Goal: Check status: Check status

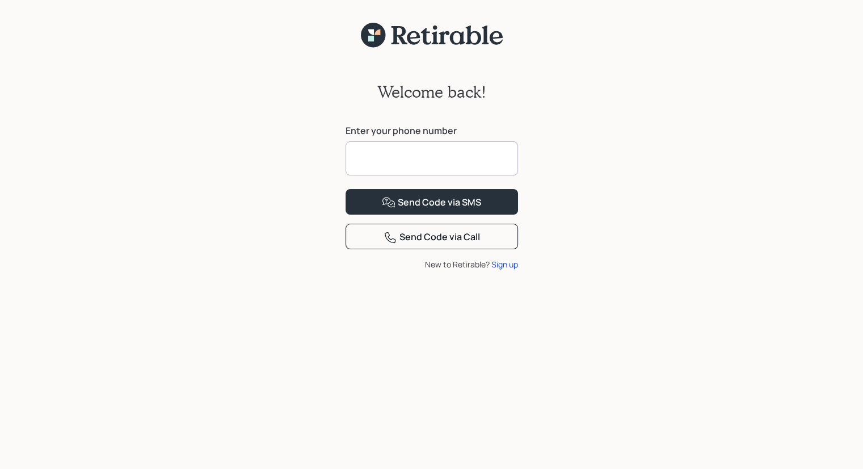
click at [359, 156] on input at bounding box center [432, 158] width 173 height 34
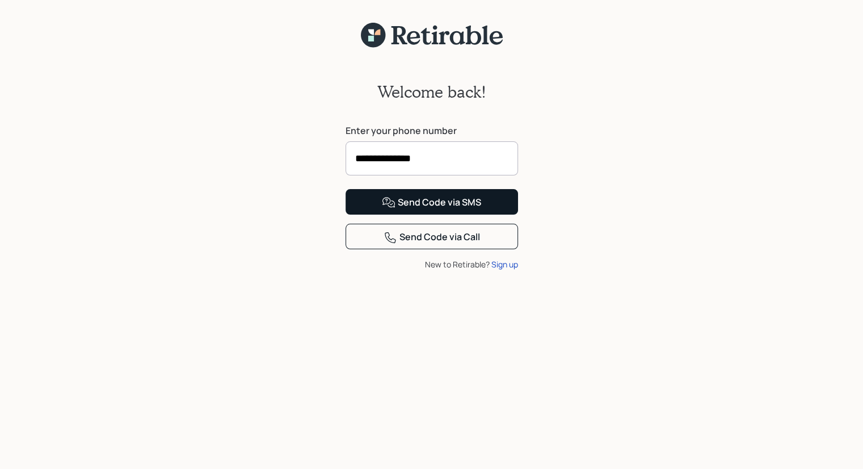
type input "**********"
click at [402, 209] on div "Send Code via SMS" at bounding box center [431, 203] width 99 height 14
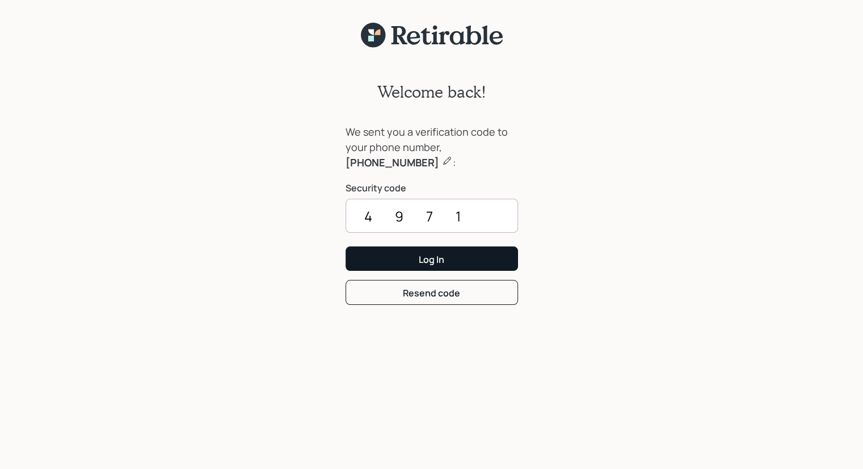
type input "4971"
click at [429, 258] on div "Log In" at bounding box center [432, 259] width 26 height 12
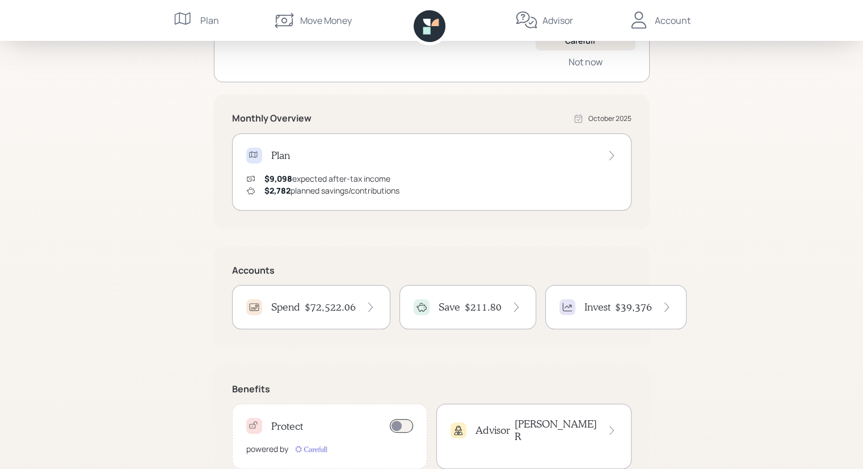
scroll to position [154, 0]
click at [372, 308] on icon at bounding box center [370, 308] width 11 height 11
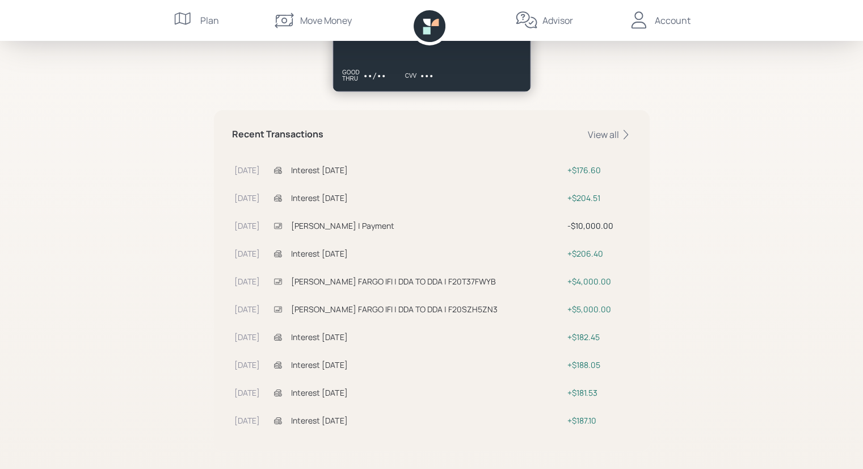
scroll to position [297, 0]
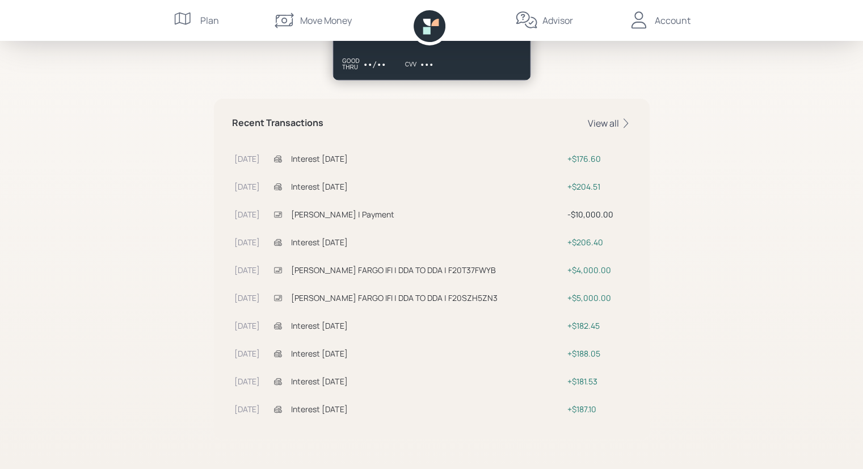
click at [624, 120] on icon at bounding box center [625, 123] width 11 height 11
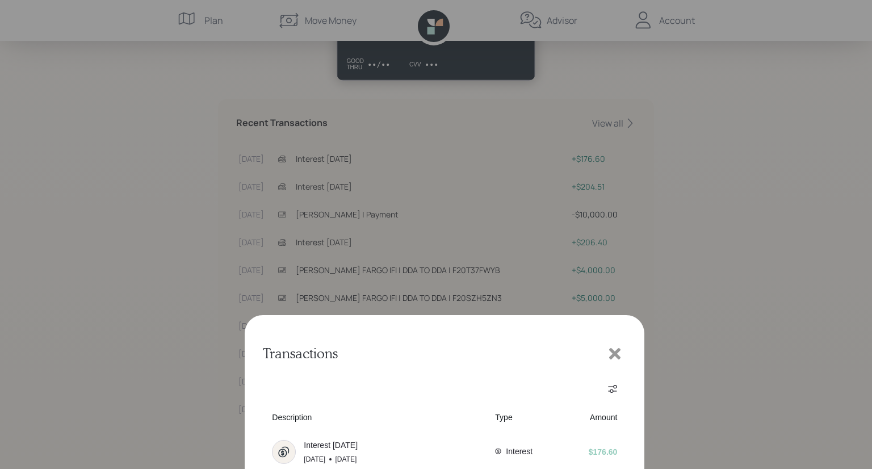
click at [447, 393] on button "2" at bounding box center [444, 391] width 18 height 18
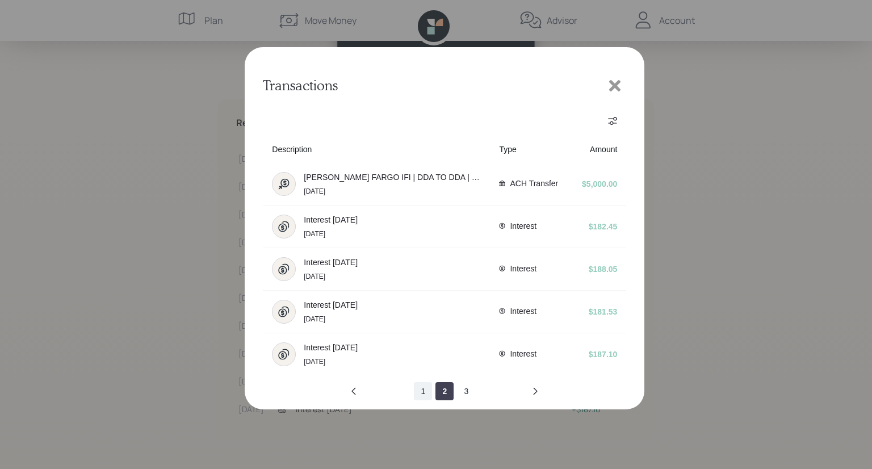
click at [422, 391] on button "1" at bounding box center [423, 391] width 18 height 18
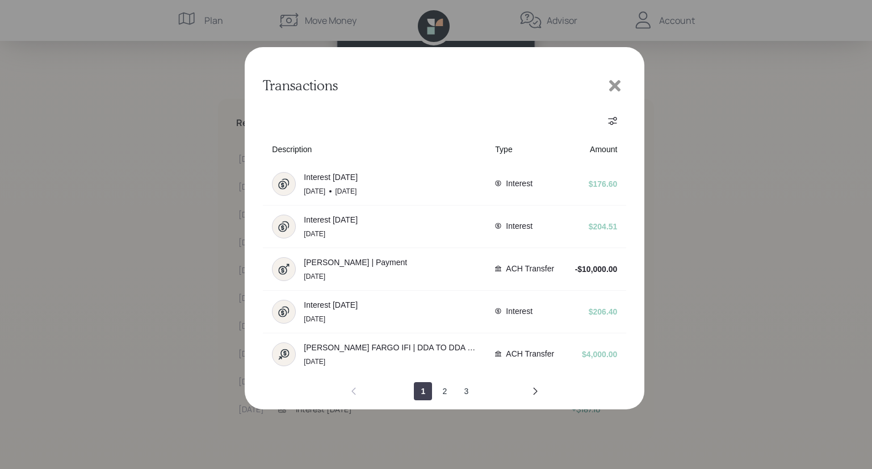
click at [614, 85] on icon at bounding box center [614, 85] width 11 height 11
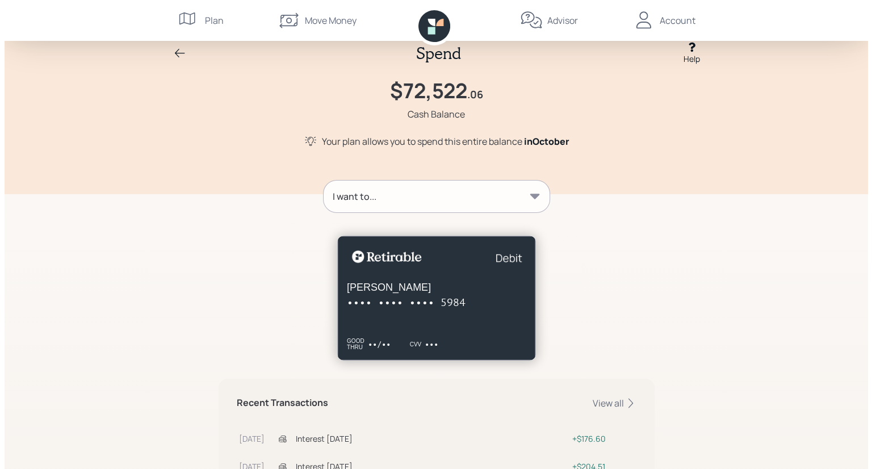
scroll to position [13, 0]
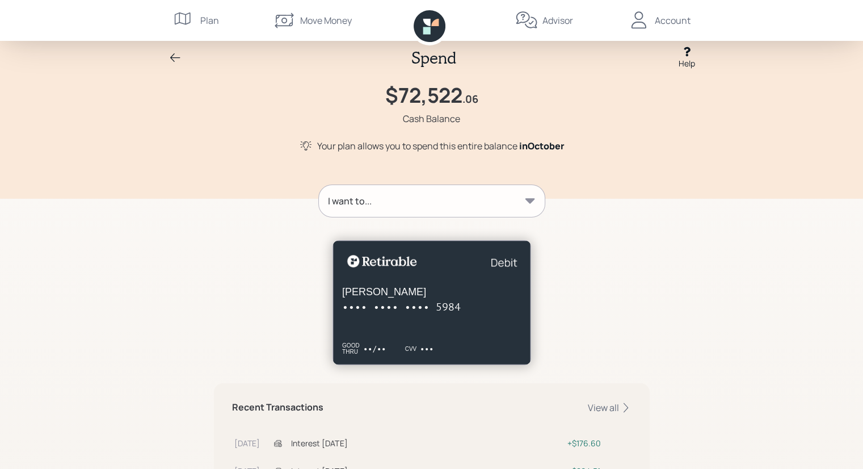
click at [530, 199] on icon at bounding box center [530, 200] width 10 height 5
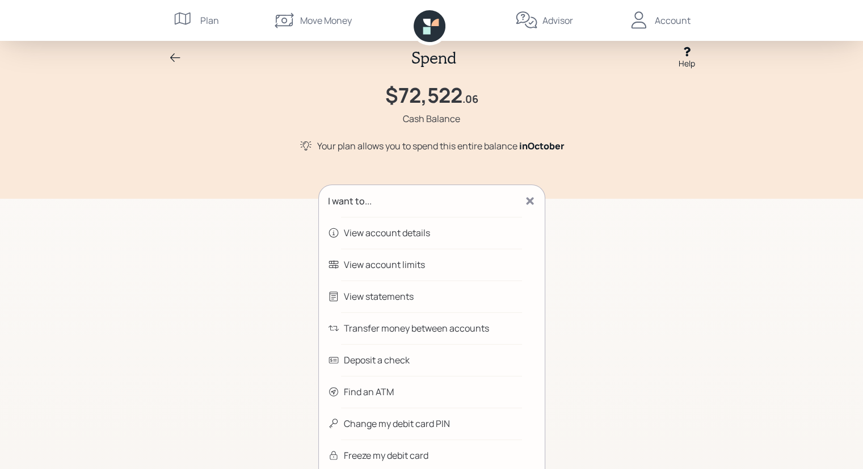
click at [383, 233] on div "View account details" at bounding box center [387, 233] width 86 height 14
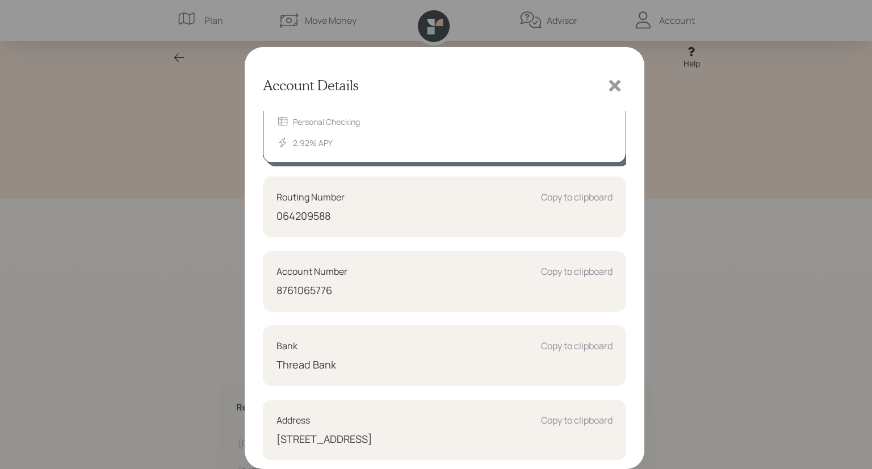
scroll to position [0, 0]
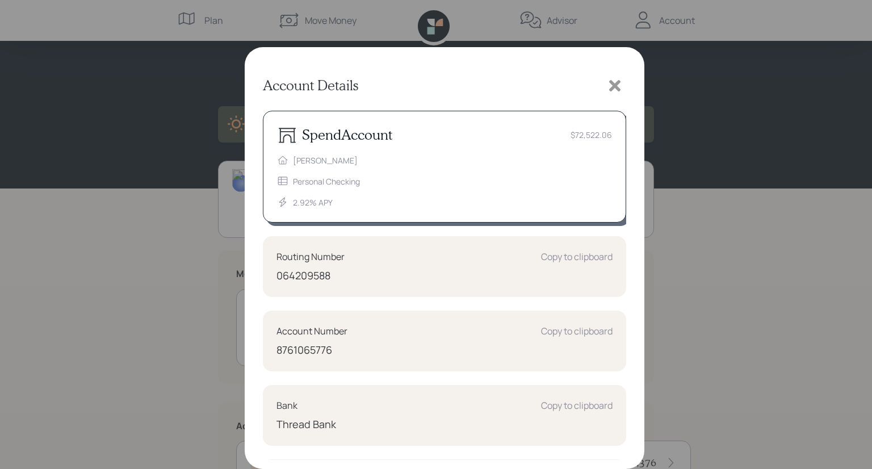
click at [616, 85] on icon at bounding box center [614, 85] width 11 height 11
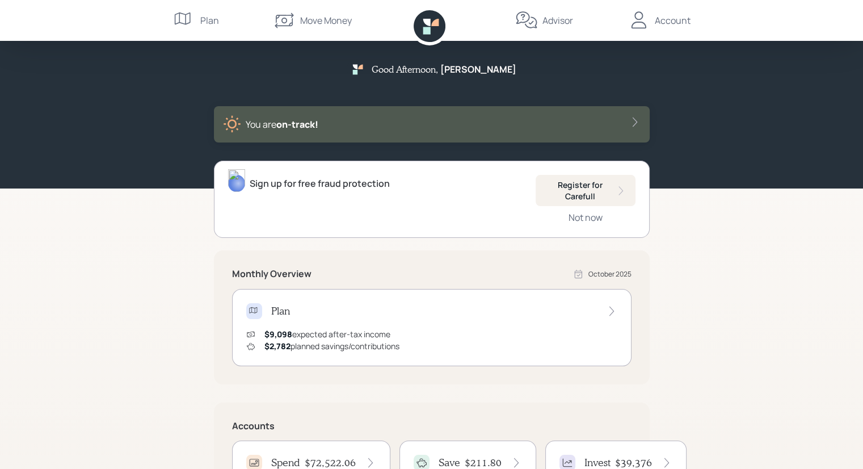
click at [638, 122] on icon at bounding box center [635, 121] width 11 height 11
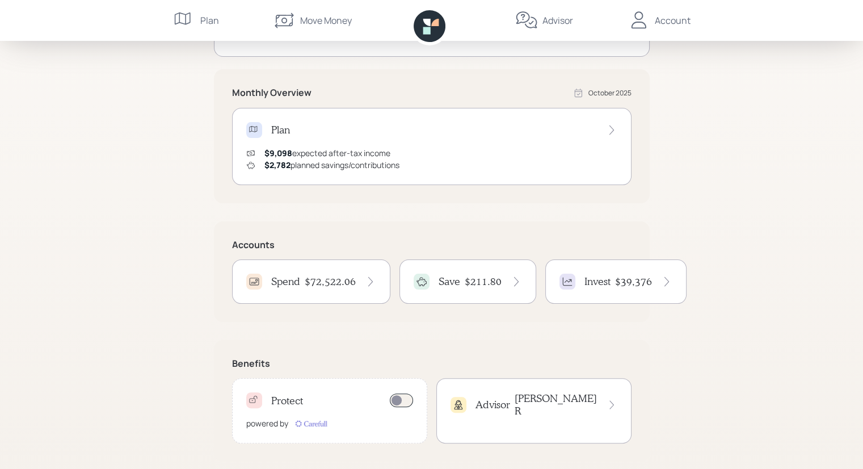
scroll to position [209, 0]
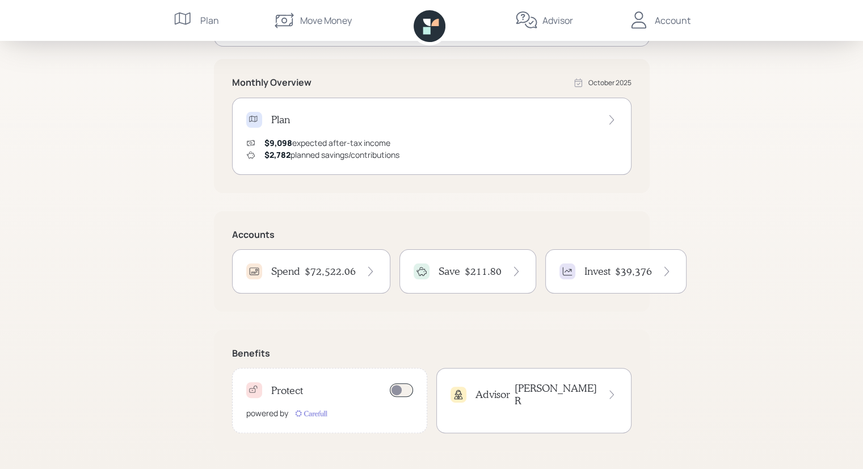
click at [369, 271] on icon at bounding box center [370, 271] width 11 height 11
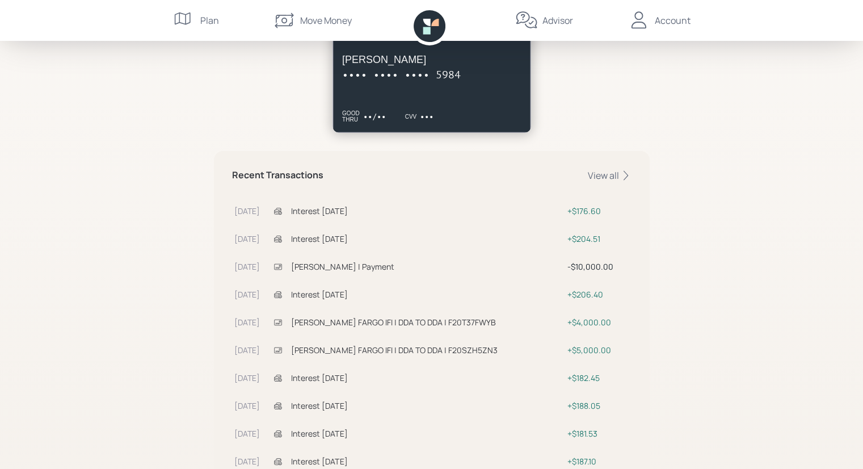
scroll to position [297, 0]
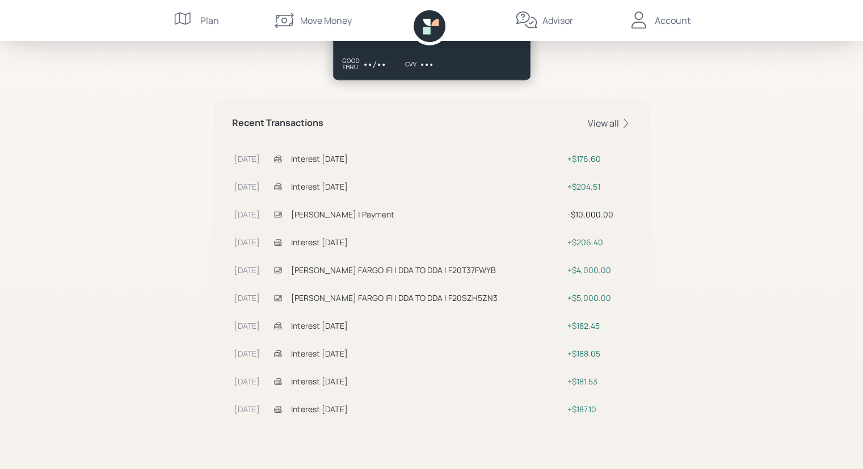
click at [626, 124] on icon at bounding box center [625, 123] width 5 height 10
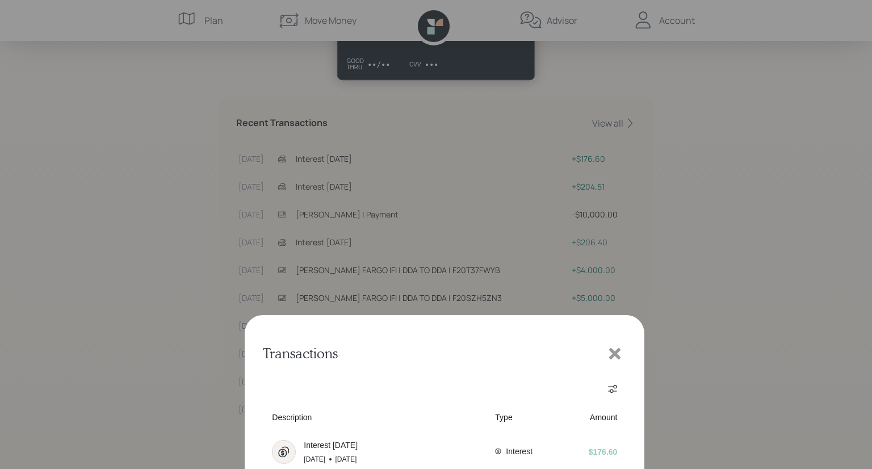
click at [443, 388] on button "2" at bounding box center [444, 391] width 18 height 18
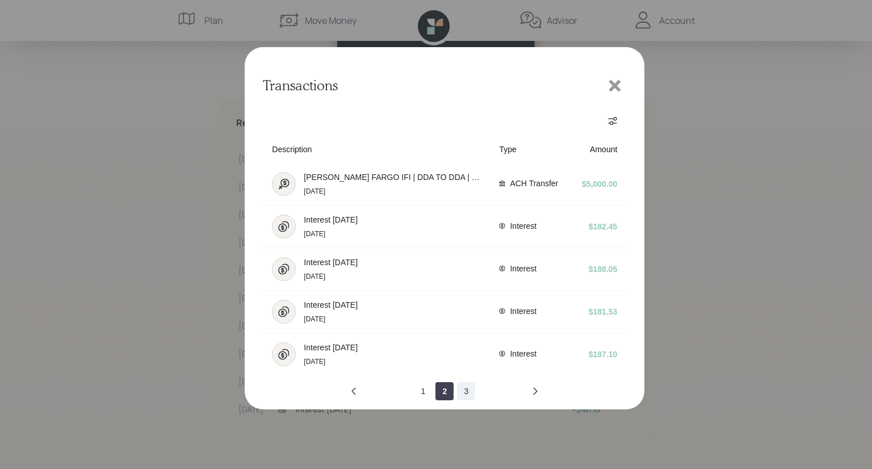
click at [467, 389] on button "3" at bounding box center [466, 391] width 18 height 18
click at [421, 389] on button "2" at bounding box center [423, 391] width 18 height 18
click at [352, 392] on icon "previous page" at bounding box center [353, 391] width 9 height 9
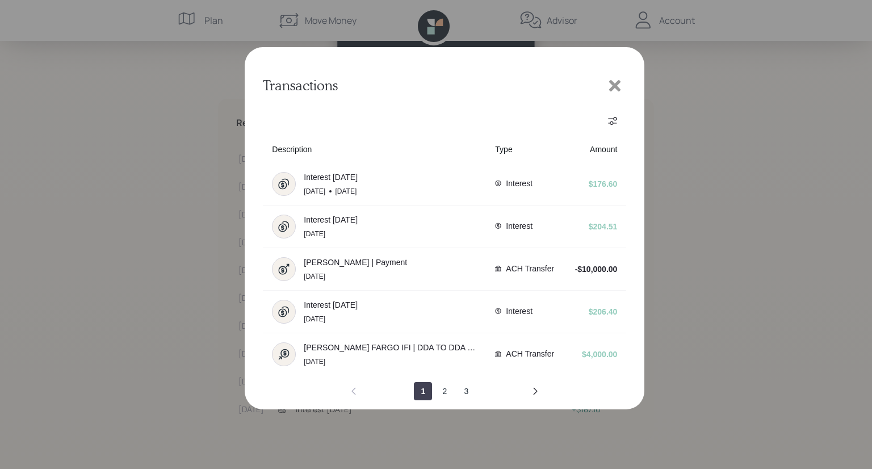
click at [614, 83] on icon at bounding box center [614, 85] width 11 height 11
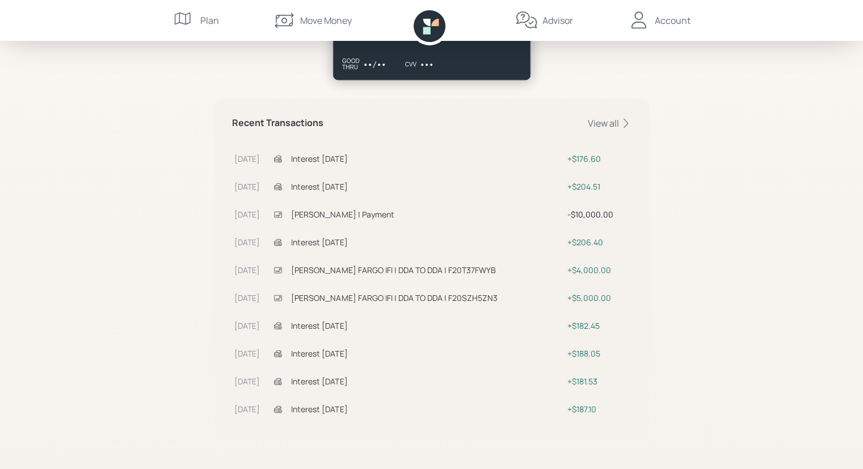
scroll to position [191, 0]
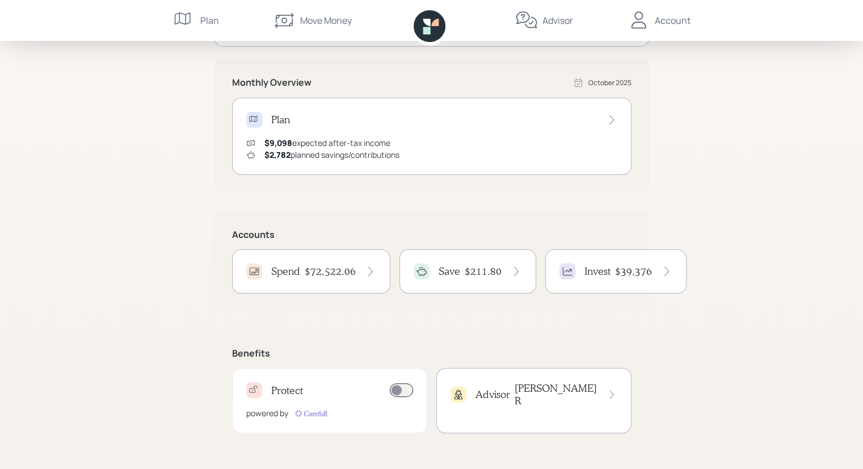
click at [662, 271] on icon at bounding box center [666, 271] width 11 height 11
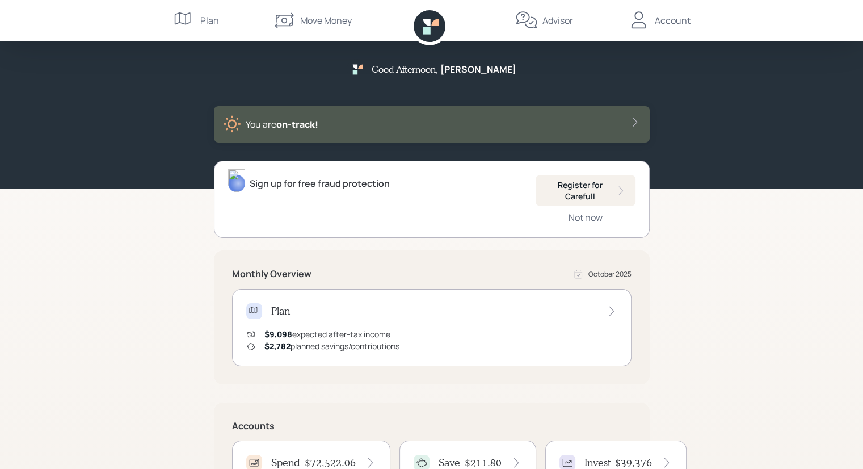
click at [633, 120] on icon at bounding box center [635, 121] width 11 height 11
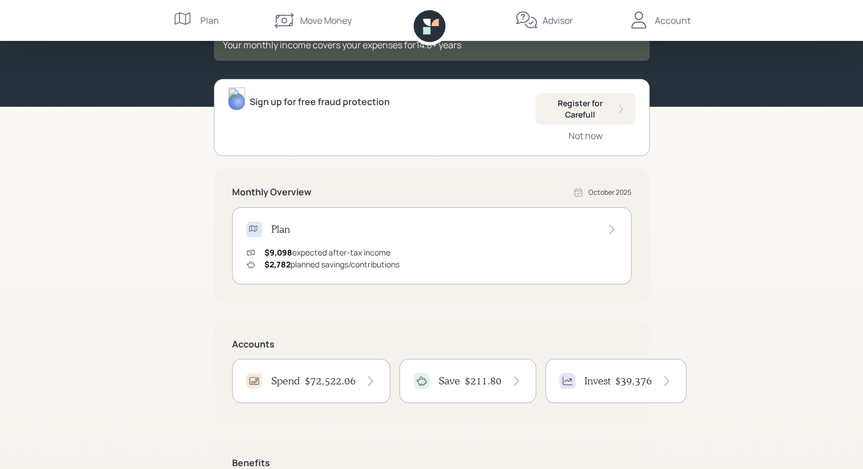
scroll to position [115, 0]
